Goal: Information Seeking & Learning: Learn about a topic

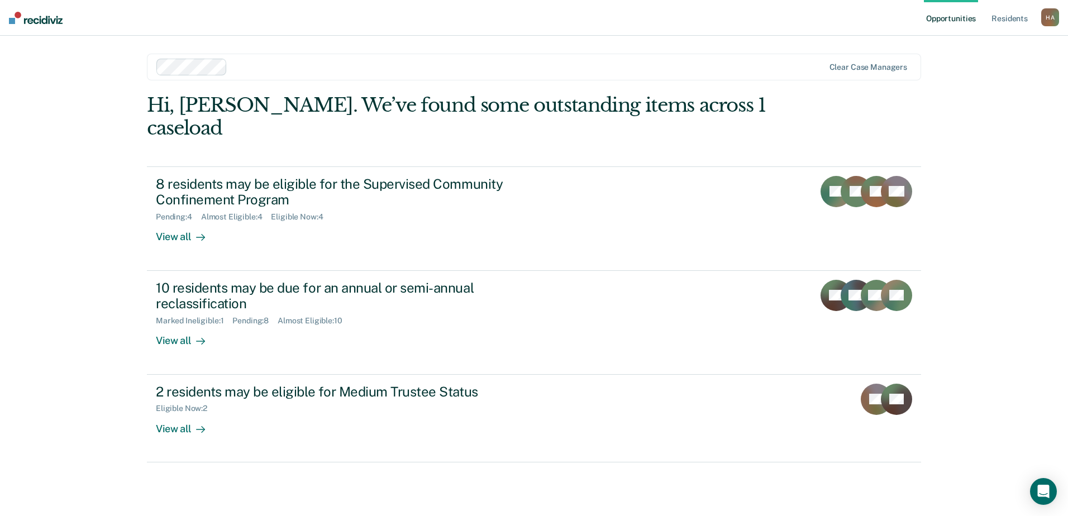
click at [721, 22] on nav "Opportunities Resident s [PERSON_NAME], [PERSON_NAME] Profile How it works Log …" at bounding box center [534, 18] width 1068 height 36
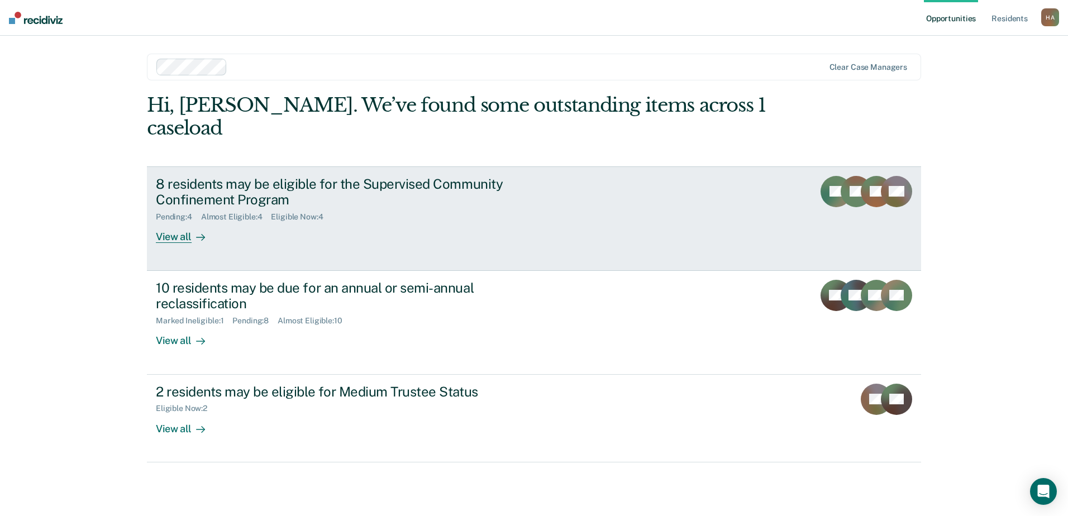
click at [321, 176] on div "8 residents may be eligible for the Supervised Community Confinement Program" at bounding box center [352, 192] width 392 height 32
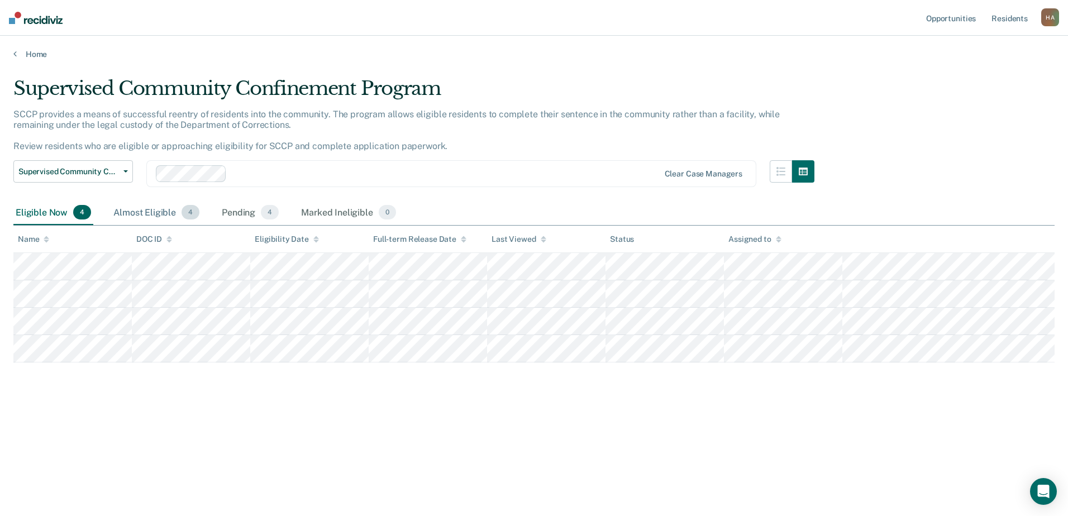
click at [150, 208] on div "Almost Eligible 4" at bounding box center [156, 212] width 90 height 25
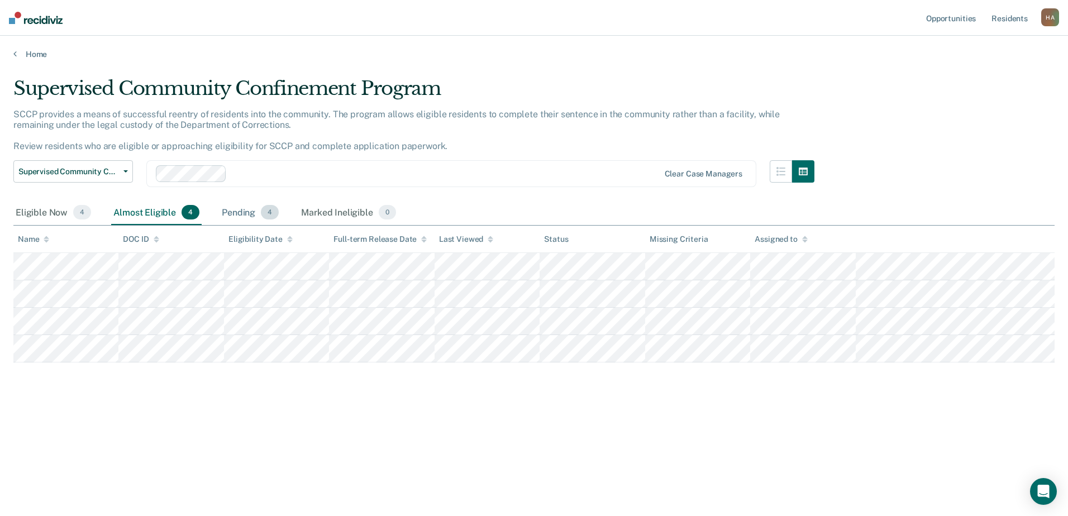
click at [242, 208] on div "Pending 4" at bounding box center [249, 212] width 61 height 25
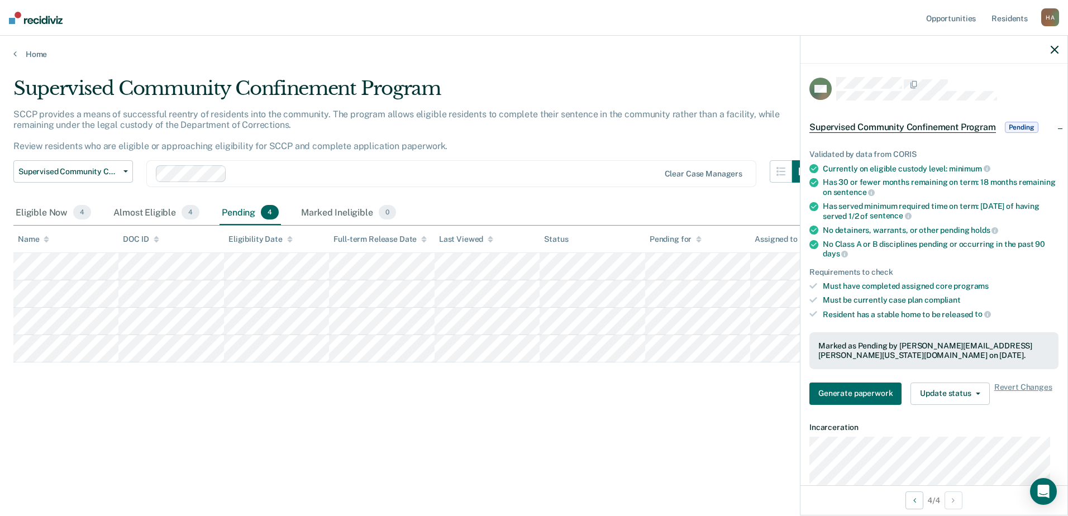
click at [1053, 49] on icon "button" at bounding box center [1055, 50] width 8 height 8
